Goal: Task Accomplishment & Management: Manage account settings

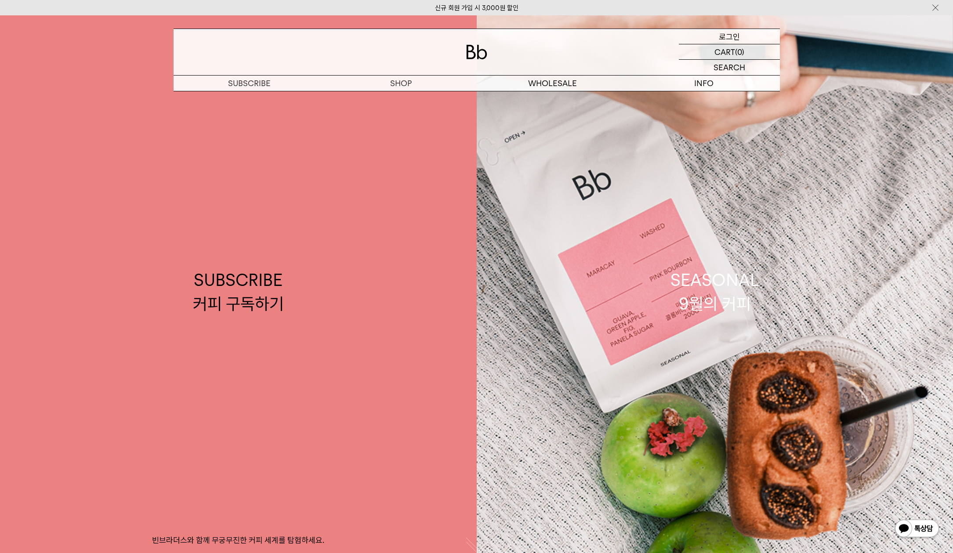
click at [749, 36] on div "LOGIN 로그인" at bounding box center [729, 36] width 101 height 15
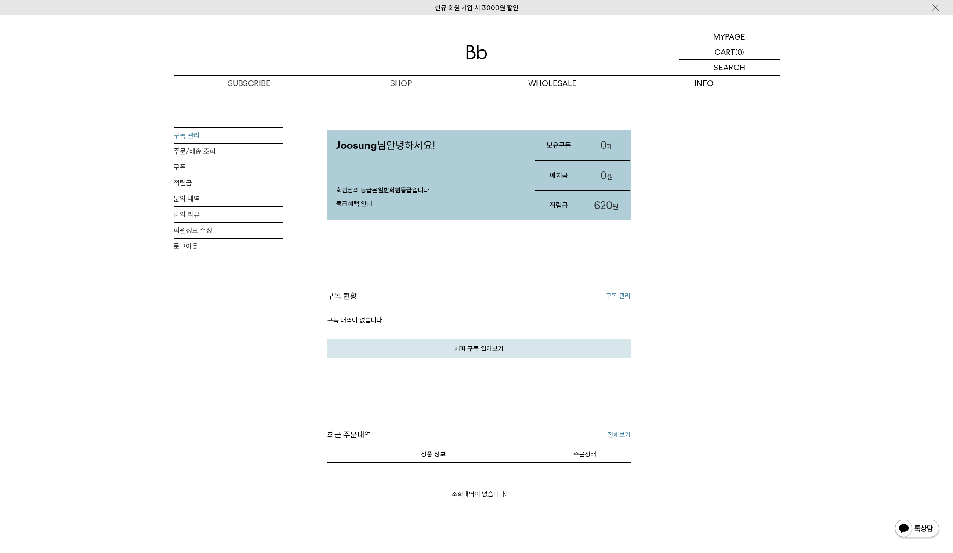
click at [199, 133] on link "구독 관리" at bounding box center [229, 135] width 110 height 15
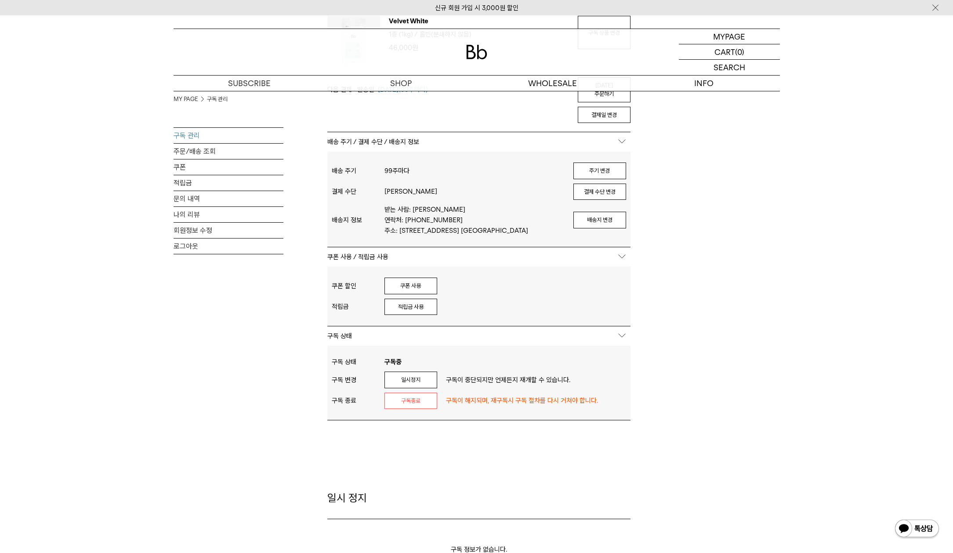
scroll to position [158, 0]
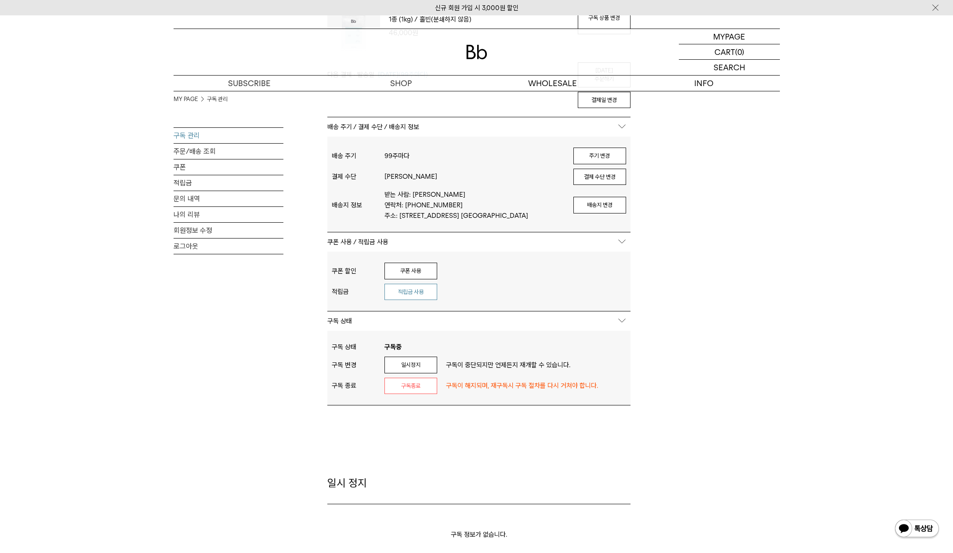
click at [427, 288] on button "적립금 사용" at bounding box center [411, 292] width 53 height 17
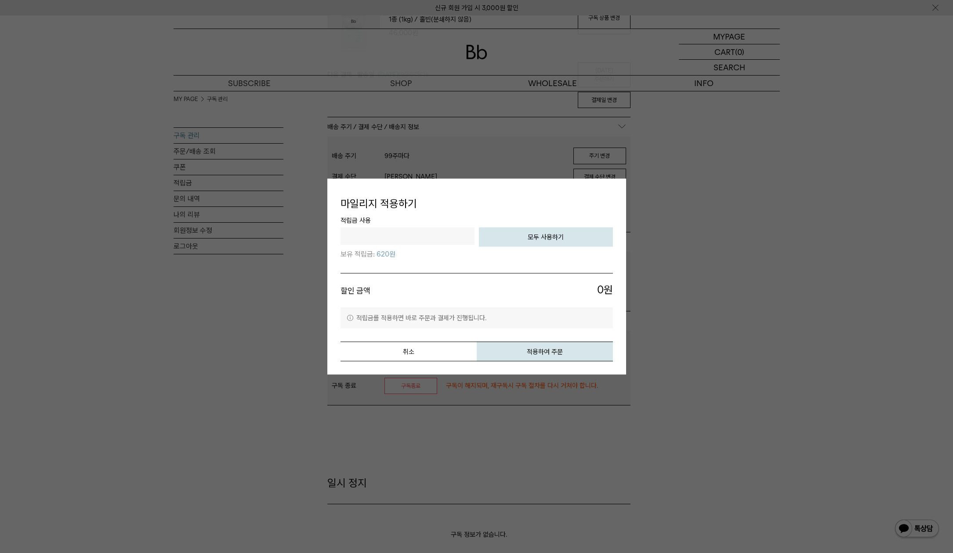
click at [438, 237] on input "text" at bounding box center [408, 237] width 134 height 18
type input "***"
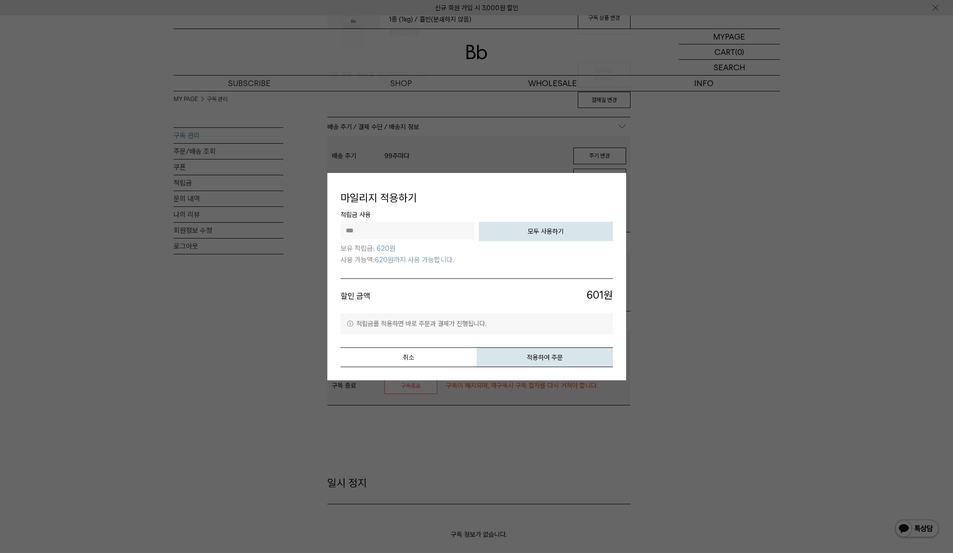
click at [449, 280] on li "할인 금액 601 원" at bounding box center [477, 296] width 273 height 35
click at [421, 358] on button "취소" at bounding box center [409, 358] width 136 height 20
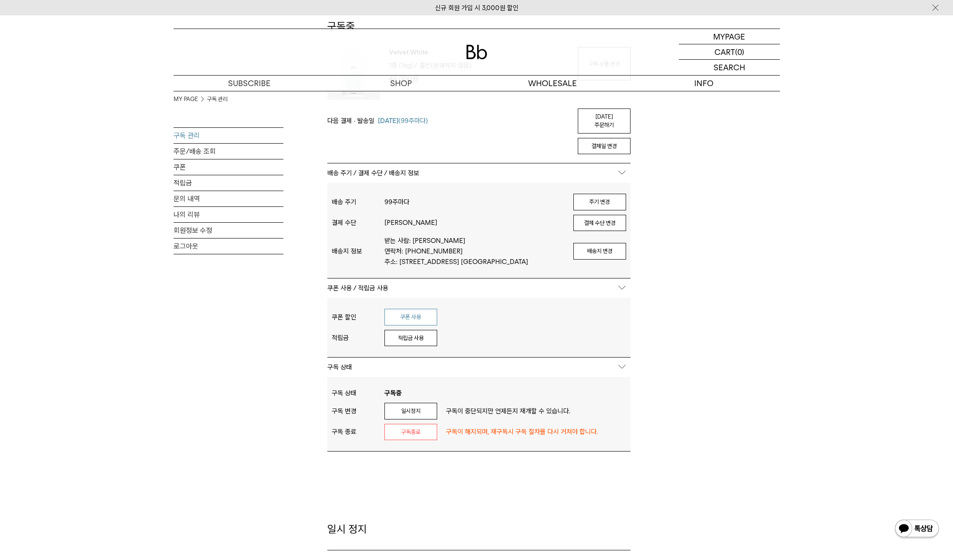
scroll to position [115, 0]
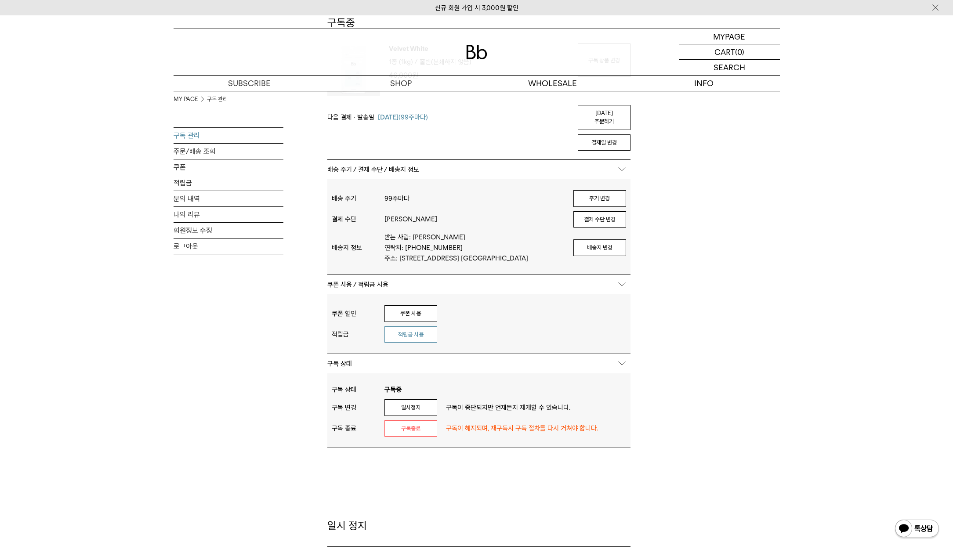
click at [408, 331] on button "적립금 사용" at bounding box center [411, 335] width 53 height 17
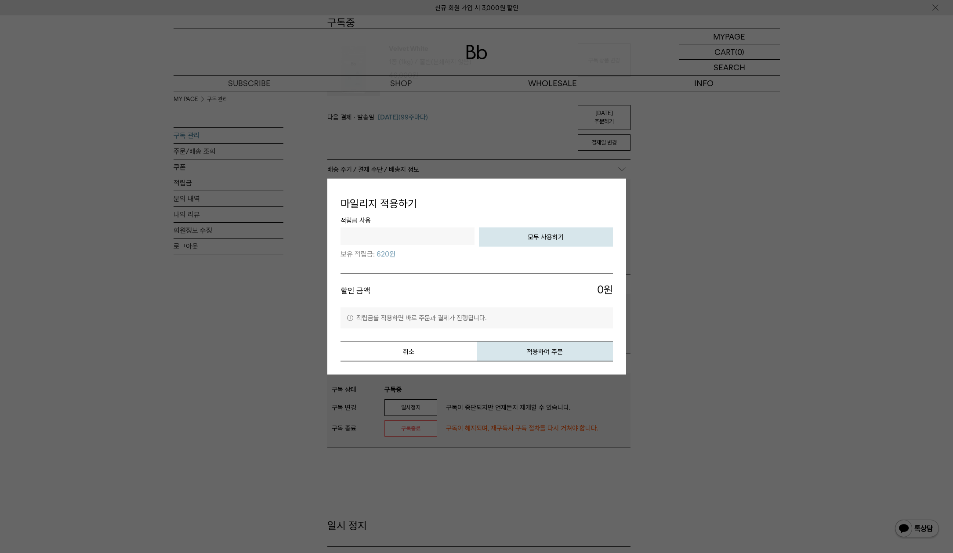
click at [414, 241] on input "text" at bounding box center [408, 237] width 134 height 18
type input "***"
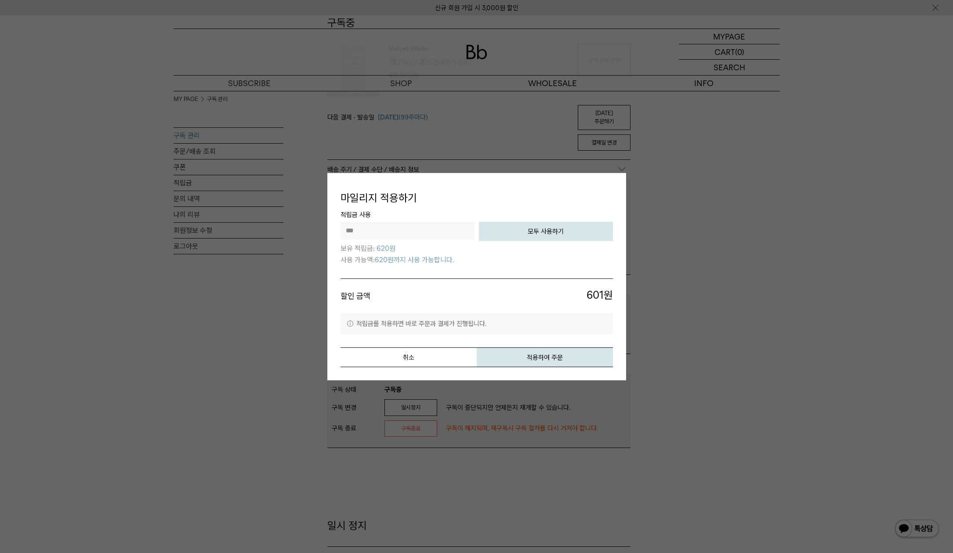
click at [441, 295] on span "할인 금액" at bounding box center [409, 296] width 136 height 17
click at [542, 360] on button "적용하여 주문" at bounding box center [545, 358] width 136 height 20
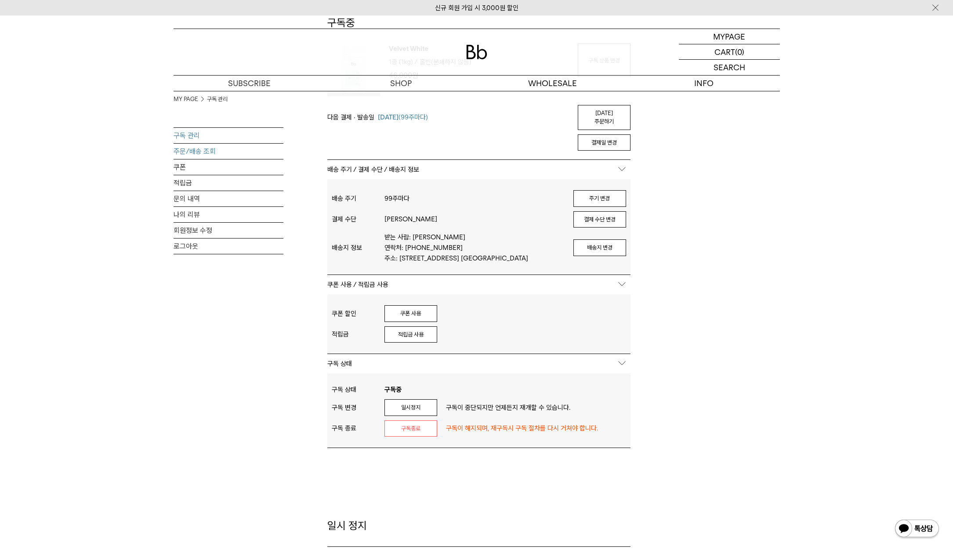
click at [186, 154] on link "주문/배송 조회" at bounding box center [229, 151] width 110 height 15
